Goal: Information Seeking & Learning: Learn about a topic

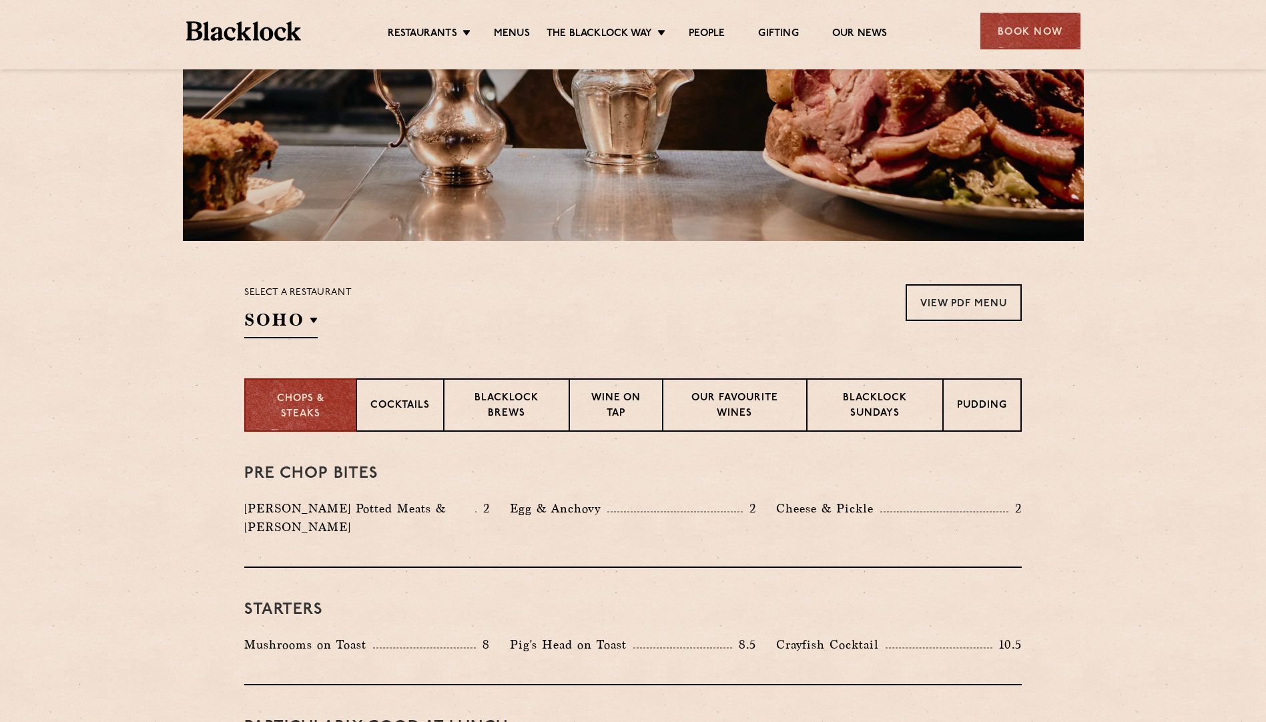
scroll to position [267, 0]
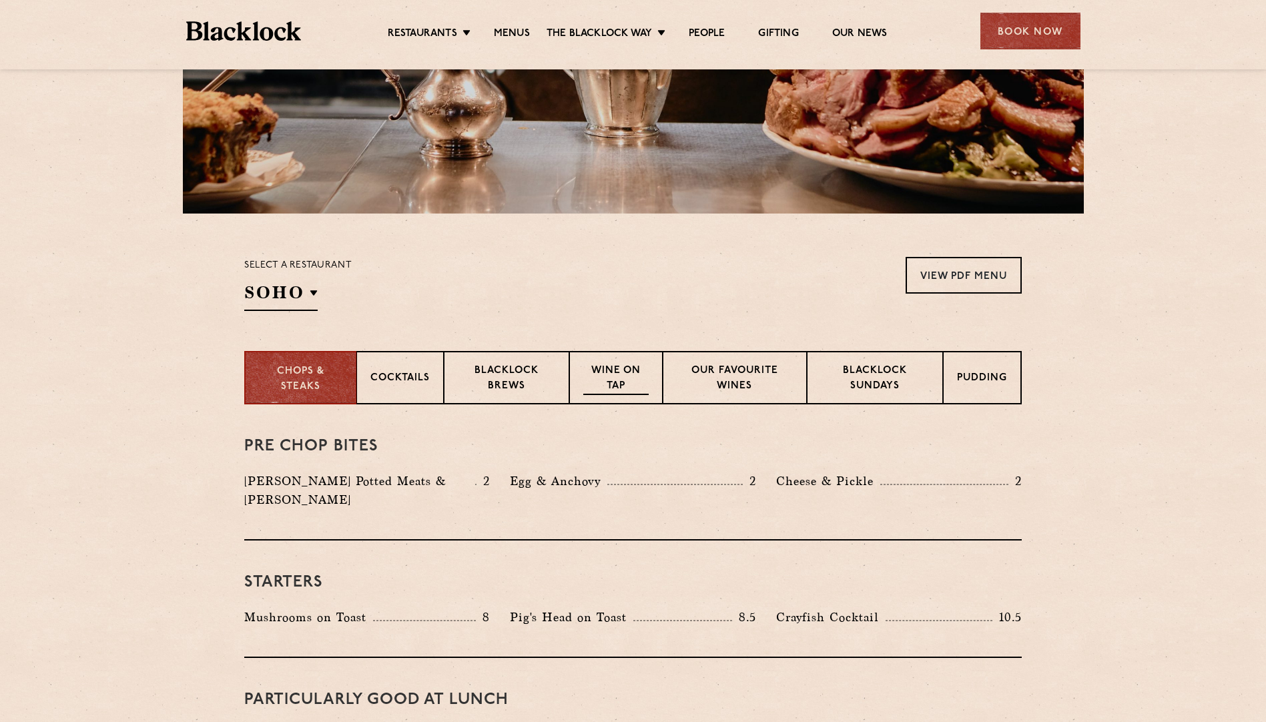
click at [592, 395] on div "Wine on Tap" at bounding box center [615, 377] width 93 height 53
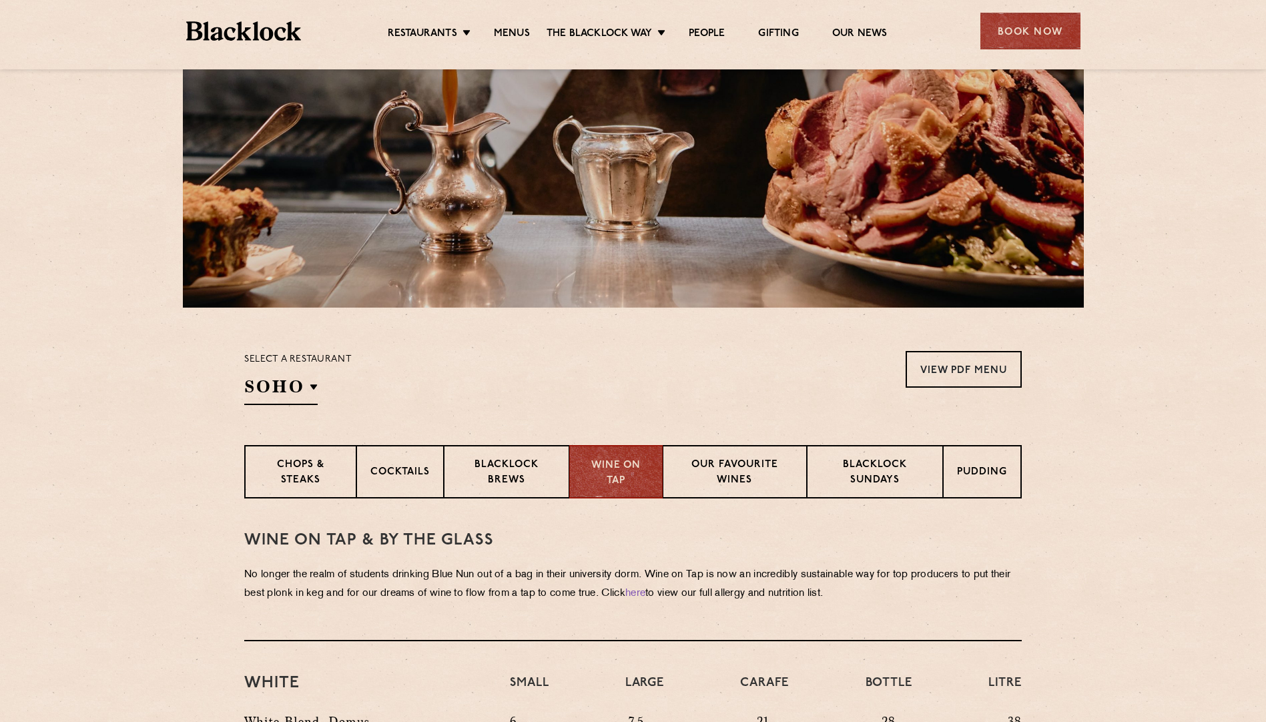
scroll to position [133, 0]
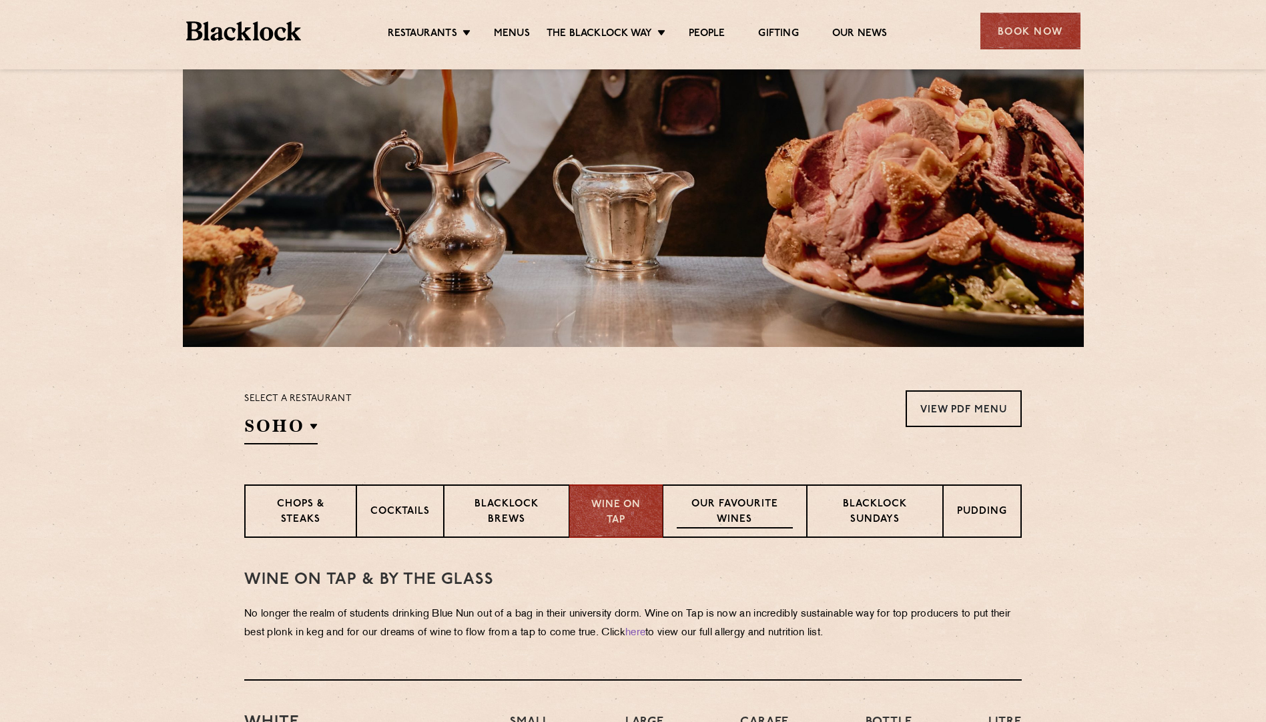
click at [737, 506] on p "Our favourite wines" at bounding box center [734, 512] width 115 height 31
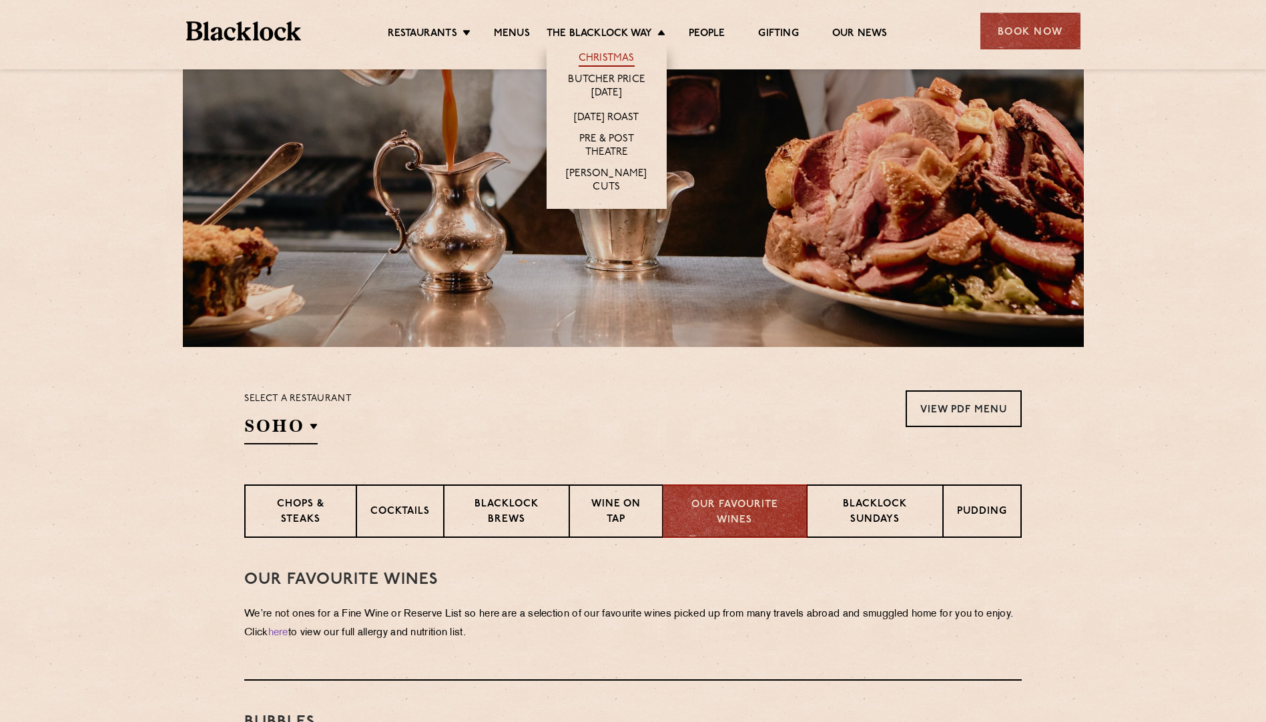
click at [625, 62] on link "Christmas" at bounding box center [606, 59] width 56 height 15
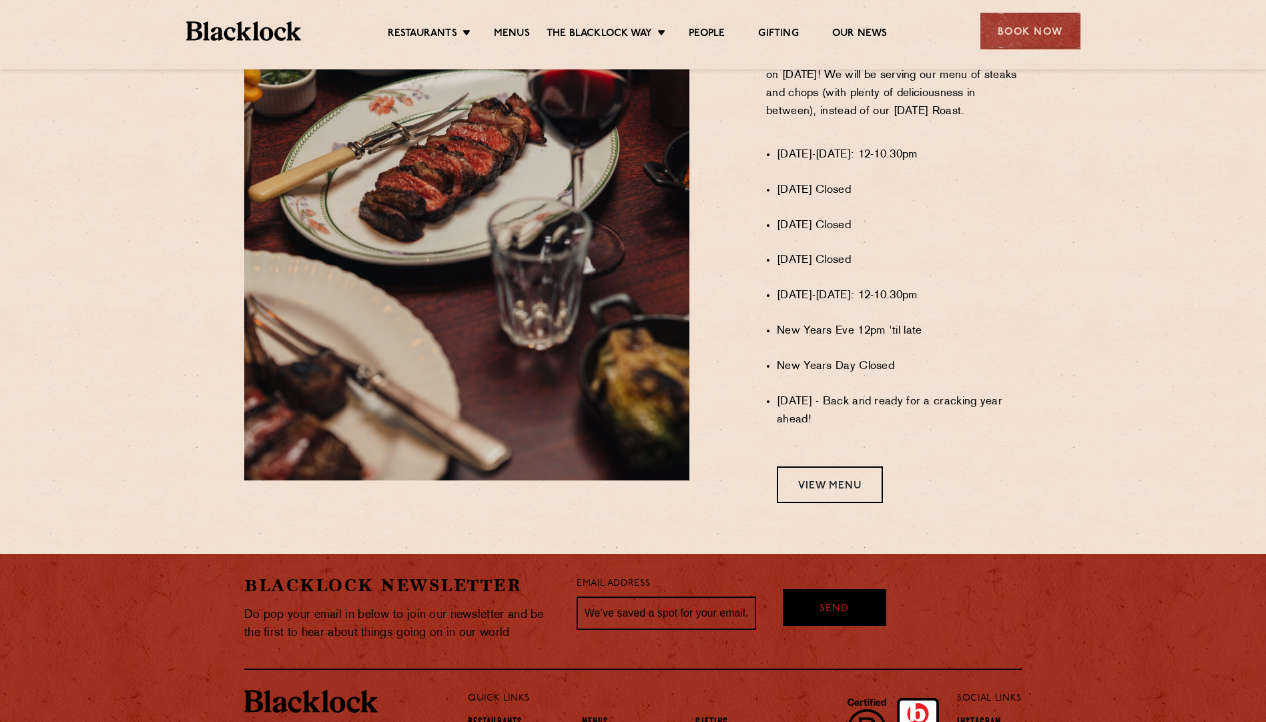
scroll to position [934, 0]
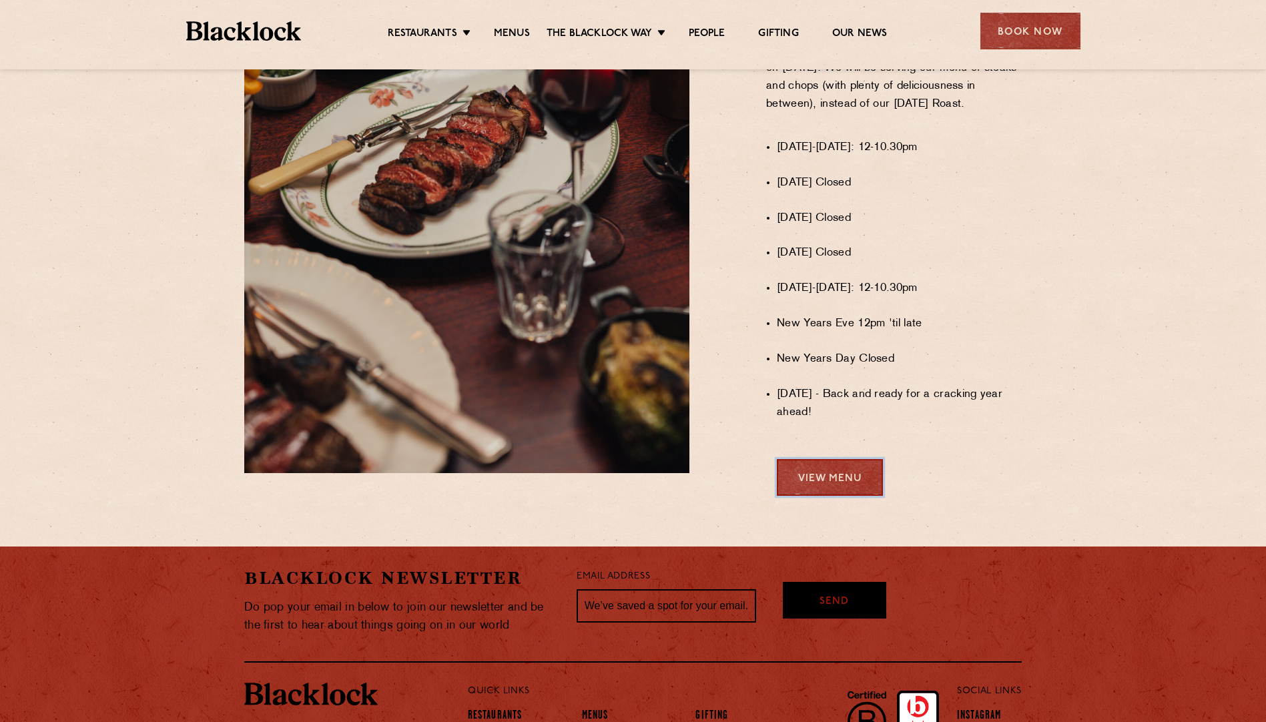
click at [830, 492] on link "View Menu" at bounding box center [830, 477] width 106 height 37
